Goal: Find specific page/section: Find specific page/section

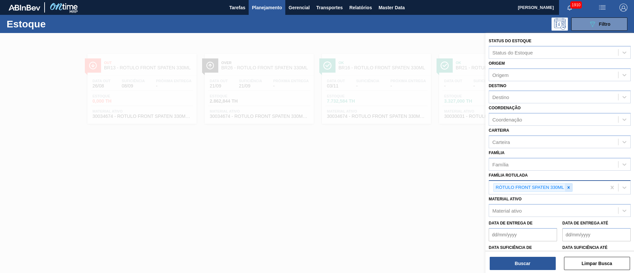
click at [565, 187] on div at bounding box center [568, 187] width 7 height 8
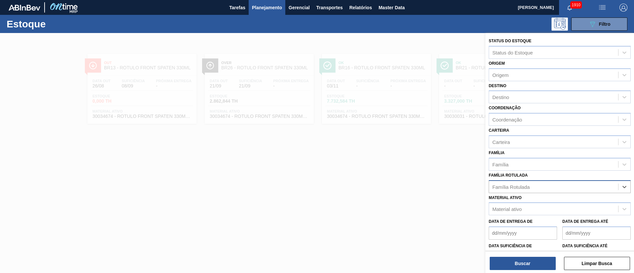
paste Rotulada "RÓTULO FRONT BC 300ML"
type Rotulada "RÓTULO FRONT BC 300ML"
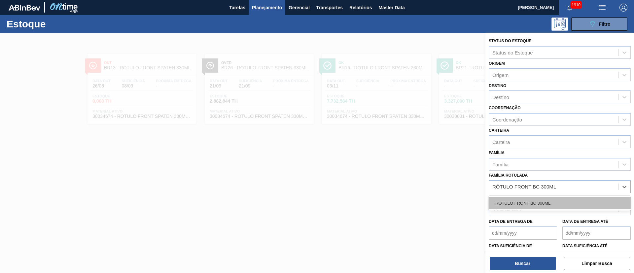
click at [516, 200] on div "RÓTULO FRONT BC 300ML" at bounding box center [559, 203] width 142 height 12
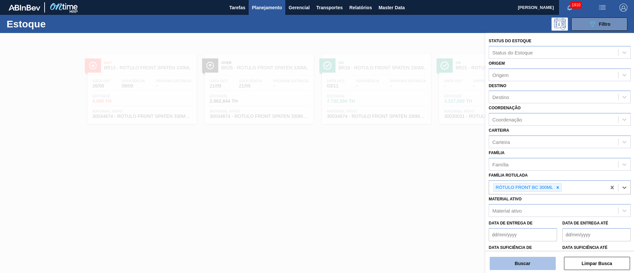
click at [518, 260] on button "Buscar" at bounding box center [522, 263] width 66 height 13
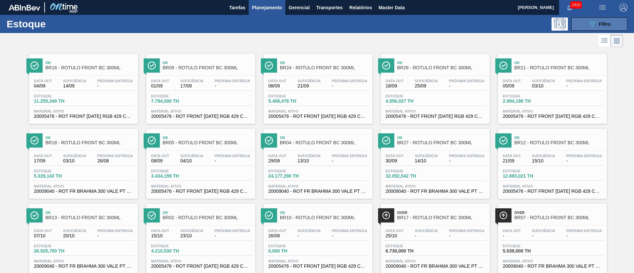
click at [596, 23] on div "089F7B8B-B2A5-4AFE-B5C0-19BA573D28AC Filtro" at bounding box center [599, 24] width 22 height 8
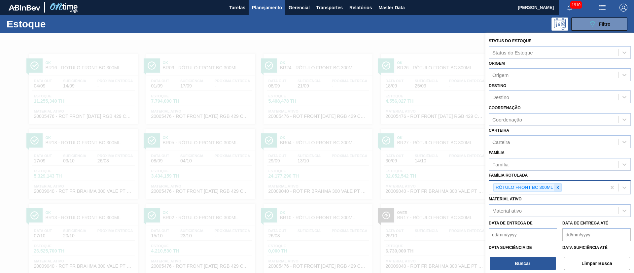
click at [557, 187] on icon at bounding box center [557, 187] width 2 height 2
paste Rotulada "RÓTULO FRONT AP 1000ML"
type Rotulada "RÓTULO FRONT AP 1000ML"
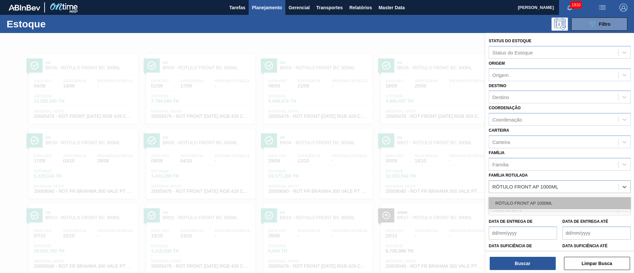
click at [528, 202] on div "RÓTULO FRONT AP 1000ML" at bounding box center [559, 203] width 142 height 12
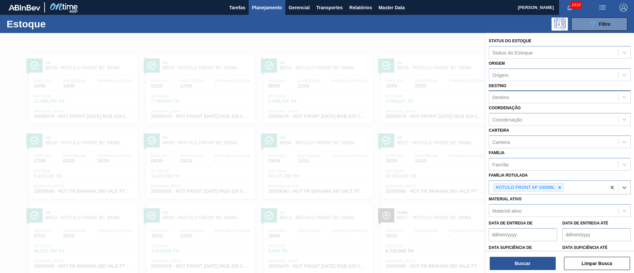
click at [502, 91] on div "Destino" at bounding box center [559, 96] width 142 height 13
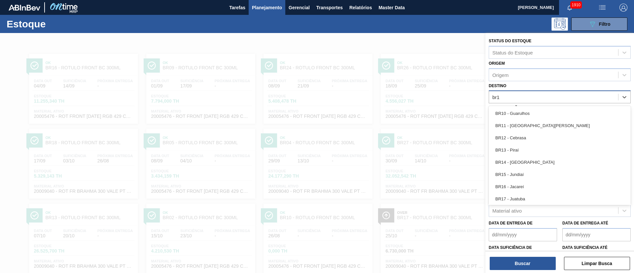
type input "br12"
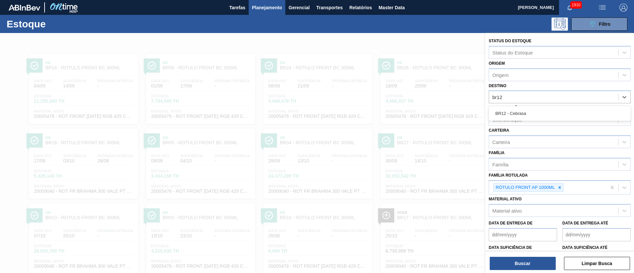
drag, startPoint x: 500, startPoint y: 110, endPoint x: 506, endPoint y: 134, distance: 24.5
click at [500, 114] on div "BR12 - Cebrasa" at bounding box center [559, 113] width 142 height 12
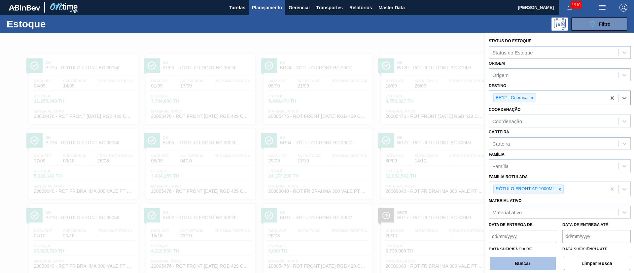
click at [522, 259] on button "Buscar" at bounding box center [522, 263] width 66 height 13
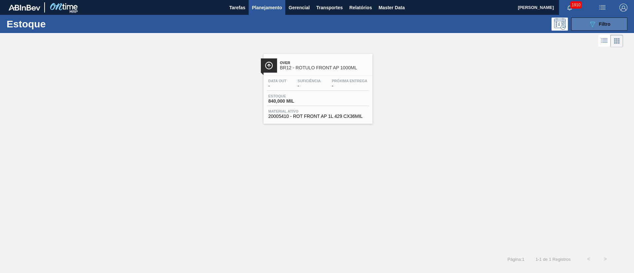
click at [586, 29] on button "089F7B8B-B2A5-4AFE-B5C0-19BA573D28AC Filtro" at bounding box center [599, 23] width 56 height 13
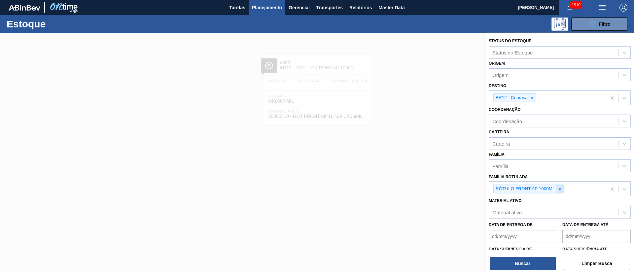
click at [560, 189] on icon at bounding box center [559, 189] width 2 height 2
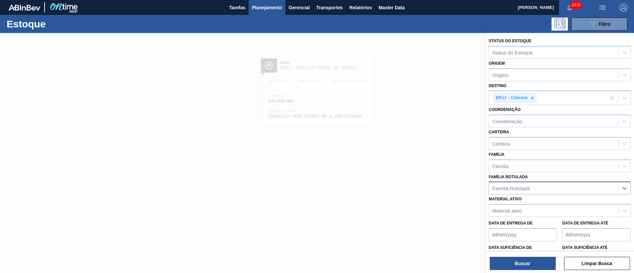
paste Rotulada "RÓTULO NECK AP 1000ML"
type Rotulada "RÓTULO NECK AP 1000ML"
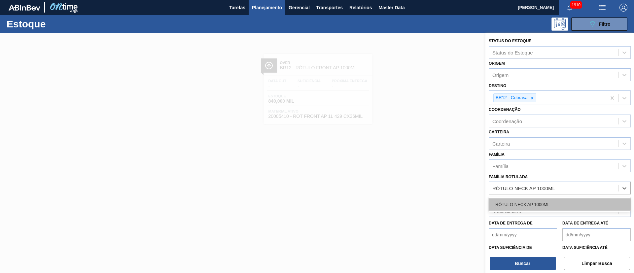
click at [516, 200] on div "RÓTULO NECK AP 1000ML" at bounding box center [559, 204] width 142 height 12
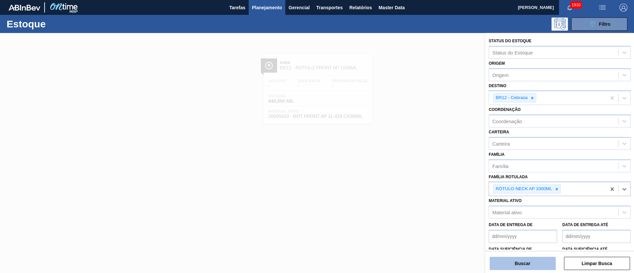
click at [522, 265] on button "Buscar" at bounding box center [522, 263] width 66 height 13
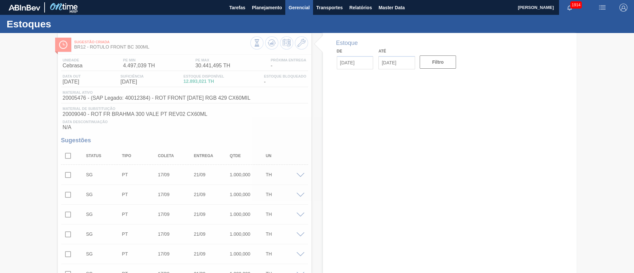
type input "26/08/2025"
type input "04/10/2025"
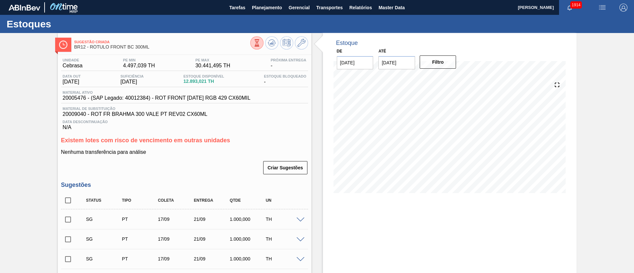
click at [255, 46] on icon at bounding box center [256, 46] width 5 height 1
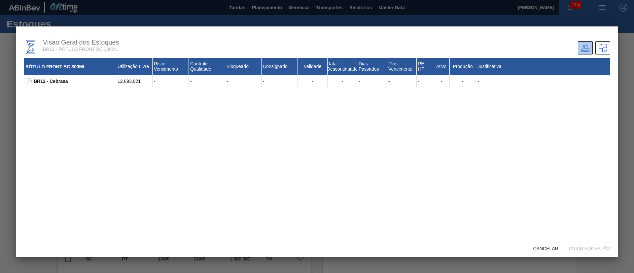
click at [29, 81] on icon at bounding box center [29, 80] width 5 height 5
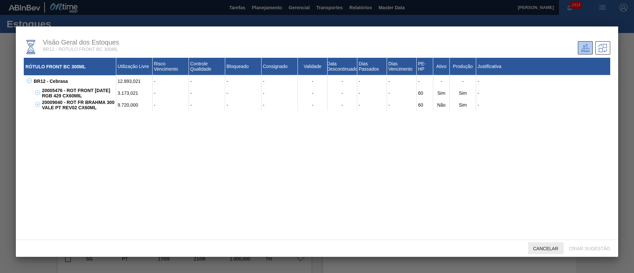
click at [546, 247] on span "Cancelar" at bounding box center [546, 248] width 36 height 5
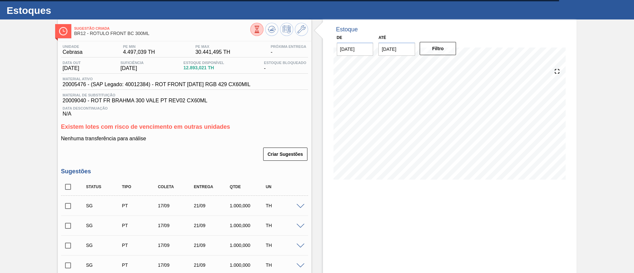
scroll to position [49, 0]
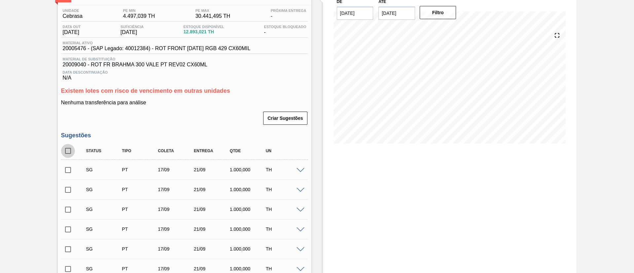
click at [71, 151] on input "checkbox" at bounding box center [68, 151] width 14 height 14
checkbox input "true"
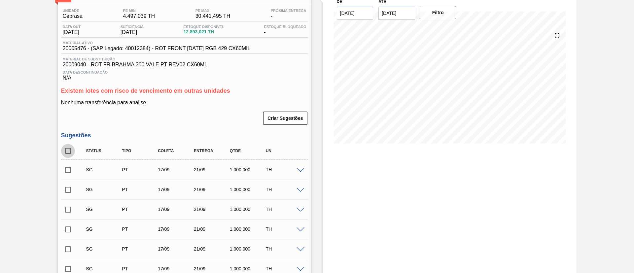
checkbox input "true"
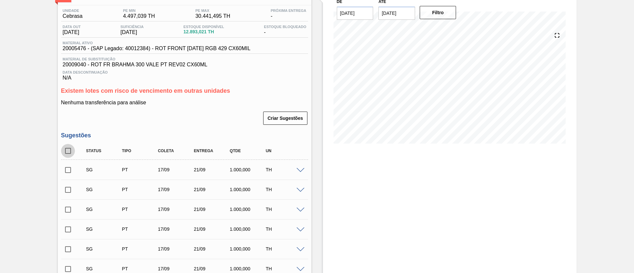
checkbox input "true"
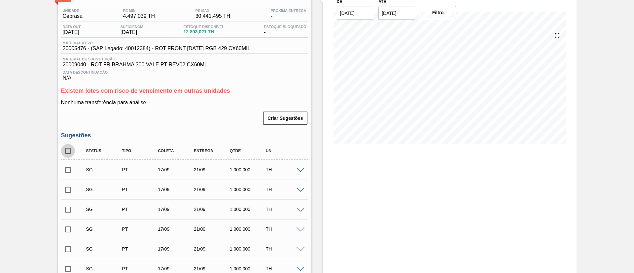
checkbox input "true"
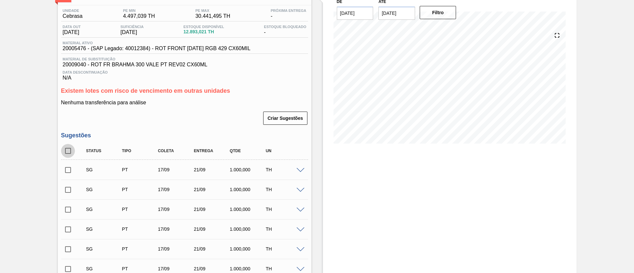
checkbox input "true"
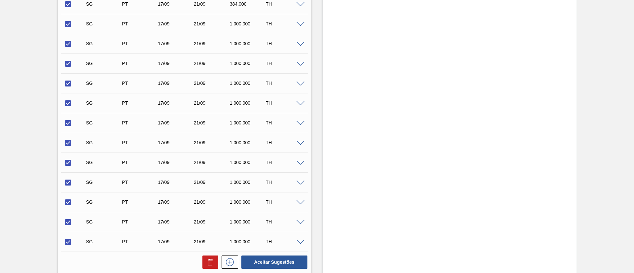
scroll to position [414, 0]
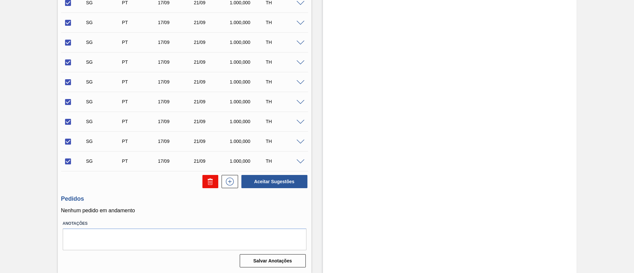
click at [204, 180] on button at bounding box center [210, 181] width 16 height 13
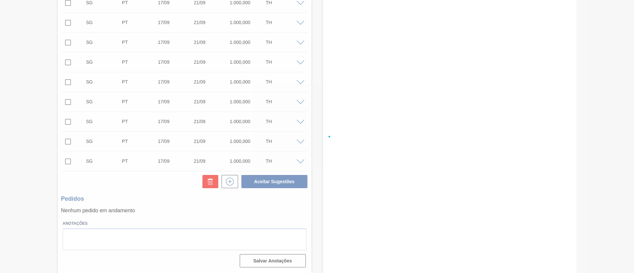
checkbox input "false"
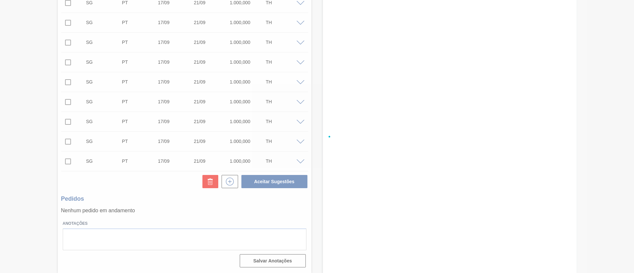
checkbox input "false"
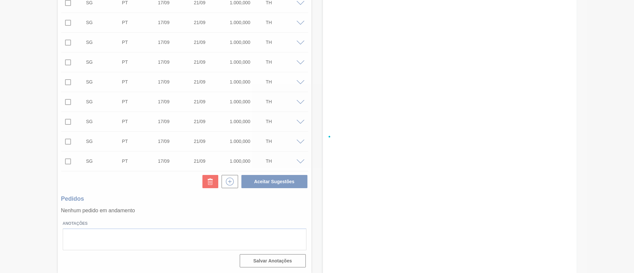
checkbox input "false"
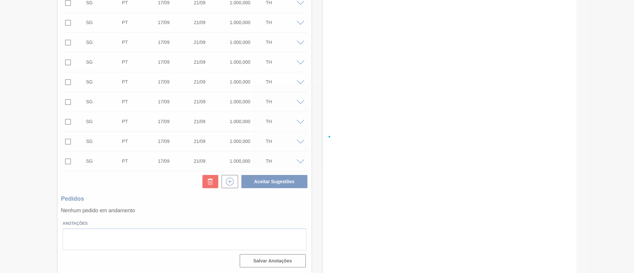
checkbox input "false"
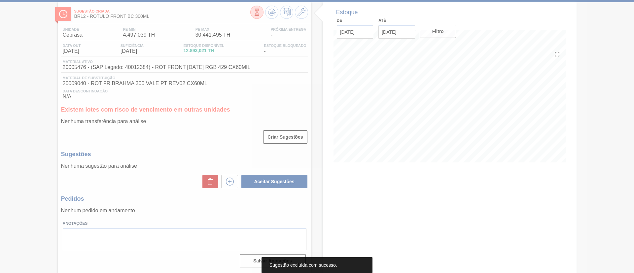
scroll to position [31, 0]
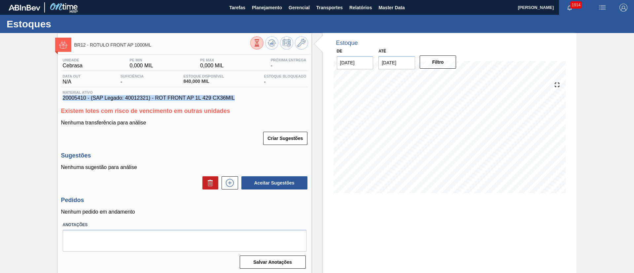
drag, startPoint x: 240, startPoint y: 97, endPoint x: 39, endPoint y: 96, distance: 200.6
click at [39, 96] on div "BR12 - RÓTULO FRONT AP 1000ML Unidade Cebrasa PE MIN 0,000 MIL PE MAX 0,000 MIL…" at bounding box center [317, 158] width 634 height 251
copy span "20005410 - (SAP Legado: 40012321) - ROT FRONT AP 1L 429 CX36MIL"
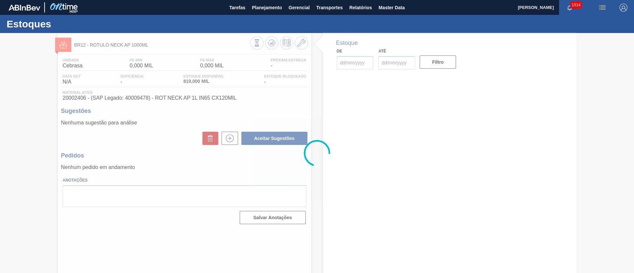
type input "[DATE]"
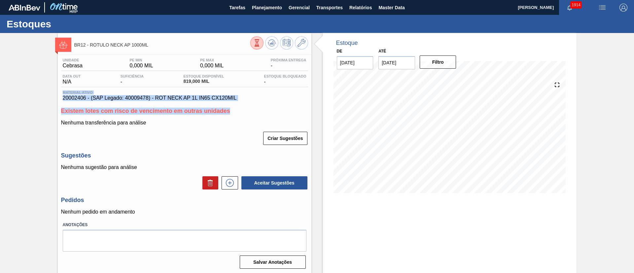
drag, startPoint x: 235, startPoint y: 101, endPoint x: 53, endPoint y: 94, distance: 181.6
click at [53, 94] on div "BR12 - RÓTULO NECK AP 1000ML Unidade Cebrasa PE MIN 0,000 MIL PE MAX 0,000 MIL …" at bounding box center [317, 158] width 634 height 251
click at [64, 104] on div "Unidade Cebrasa PE MIN 0,000 MIL PE MAX 0,000 MIL Próxima Entrega - Data out N/…" at bounding box center [184, 163] width 253 height 216
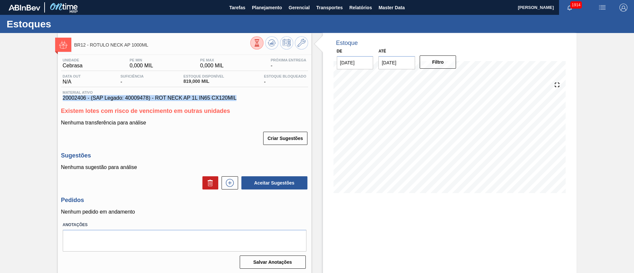
drag, startPoint x: 61, startPoint y: 97, endPoint x: 264, endPoint y: 101, distance: 203.6
click at [264, 101] on div "Material ativo 20002406 - (SAP Legado: 40009478) - ROT NECK AP 1L IN65 CX120MIL" at bounding box center [184, 95] width 247 height 11
copy span "20002406 - (SAP Legado: 40009478) - ROT NECK AP 1L IN65 CX120MIL"
